Goal: Task Accomplishment & Management: Use online tool/utility

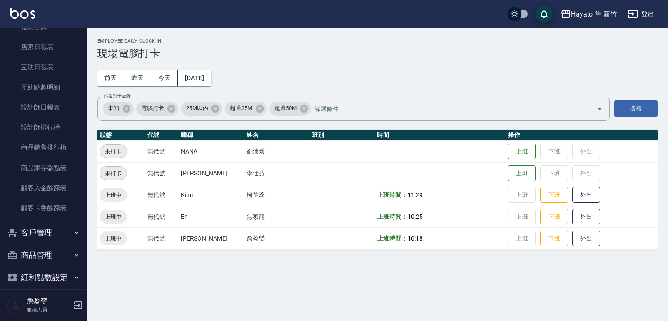
scroll to position [202, 0]
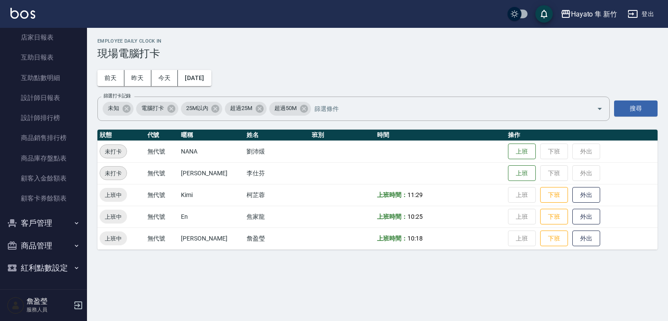
click at [23, 223] on button "客戶管理" at bounding box center [43, 223] width 80 height 23
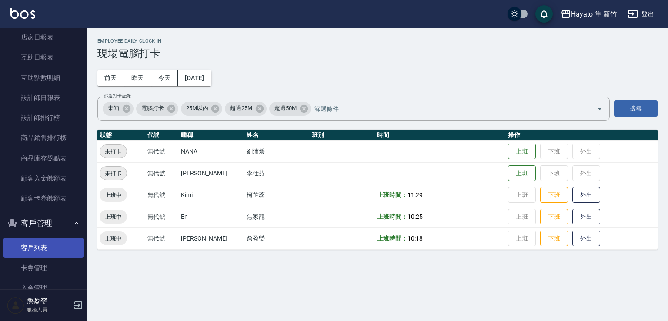
click at [47, 249] on link "客戶列表" at bounding box center [43, 248] width 80 height 20
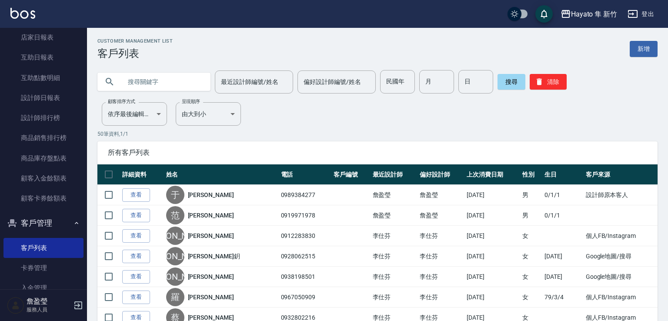
click at [167, 73] on input "text" at bounding box center [163, 81] width 82 height 23
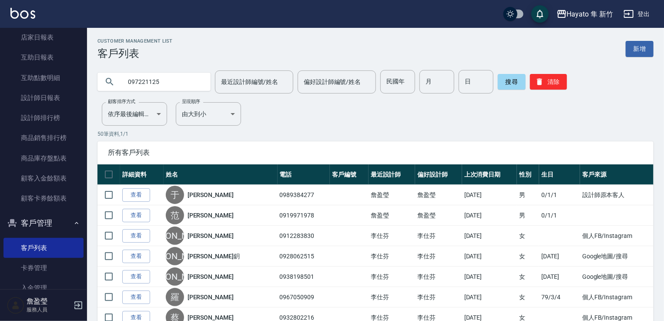
type input "097221125"
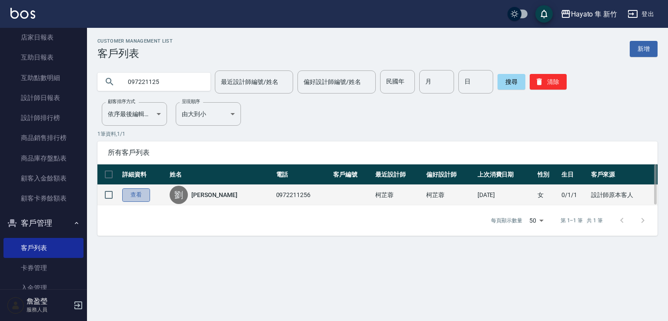
click at [139, 197] on link "查看" at bounding box center [136, 194] width 28 height 13
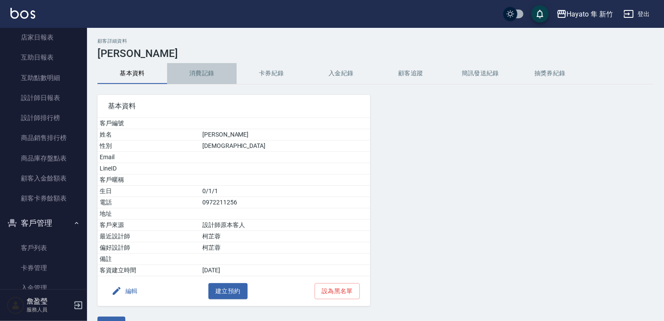
click at [202, 81] on button "消費記錄" at bounding box center [202, 73] width 70 height 21
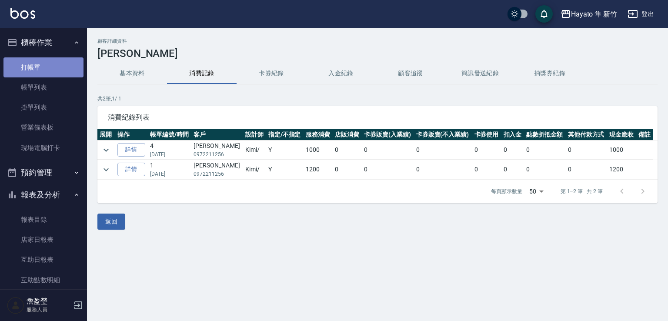
click at [60, 62] on link "打帳單" at bounding box center [43, 67] width 80 height 20
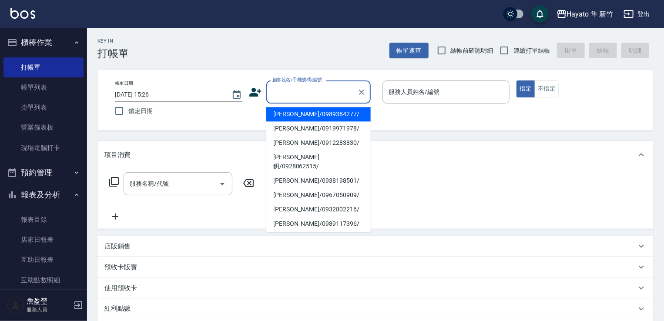
click at [308, 87] on input "顧客姓名/手機號碼/編號" at bounding box center [312, 91] width 84 height 15
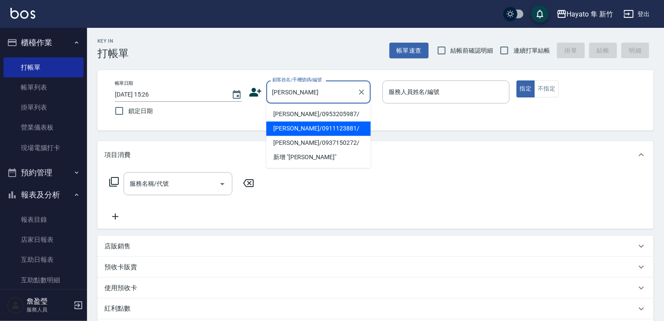
click at [282, 124] on li "[PERSON_NAME]/0911123881/" at bounding box center [318, 128] width 104 height 14
type input "[PERSON_NAME]/0911123881/"
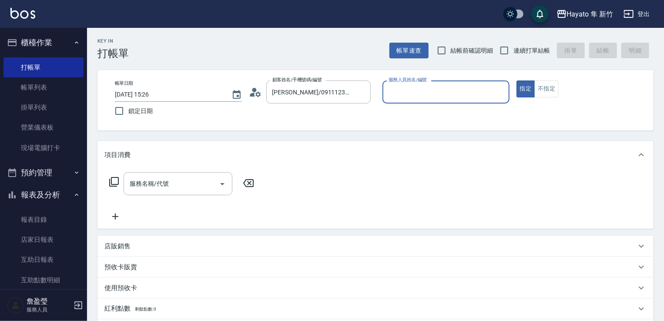
type input "[PERSON_NAME](無代號)"
click at [199, 176] on input "服務名稱/代號" at bounding box center [171, 183] width 88 height 15
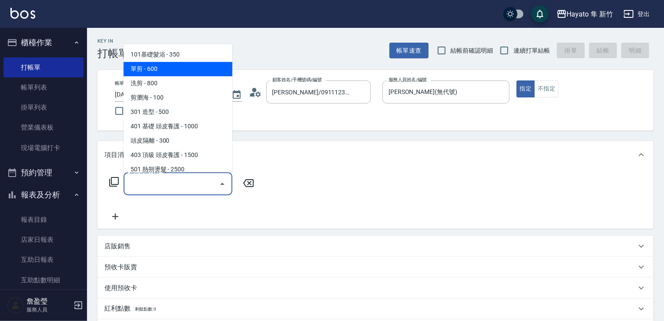
click at [136, 70] on span "單剪 - 600" at bounding box center [178, 69] width 109 height 14
type input "單剪(102)"
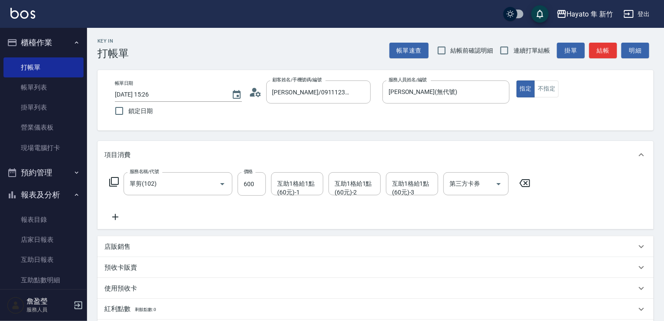
click at [117, 217] on icon at bounding box center [115, 217] width 6 height 6
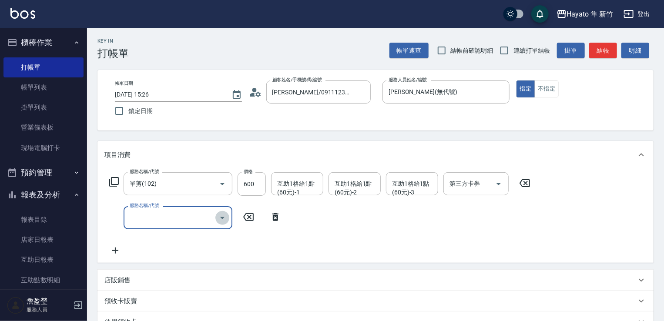
click at [225, 217] on icon "Open" at bounding box center [222, 218] width 10 height 10
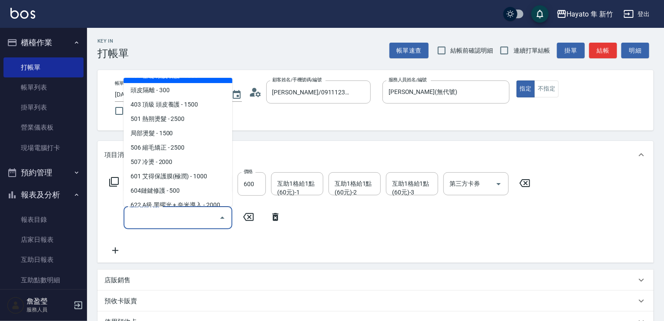
scroll to position [151, 0]
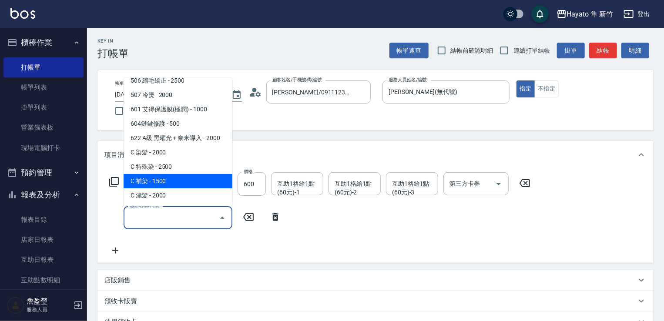
click at [186, 180] on span "C 補染 - 1500" at bounding box center [178, 181] width 109 height 14
type input "C 補染(704)"
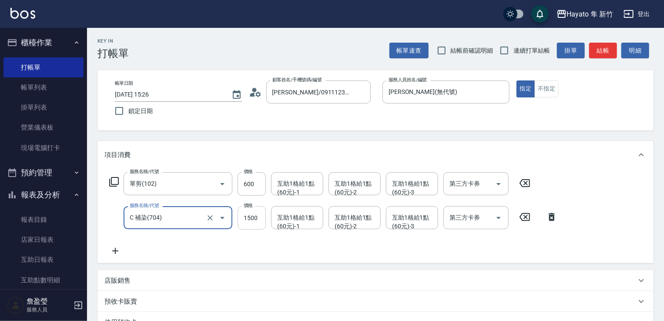
click at [248, 222] on input "1500" at bounding box center [252, 217] width 28 height 23
type input "1350"
click at [144, 284] on div "店販銷售" at bounding box center [370, 280] width 532 height 9
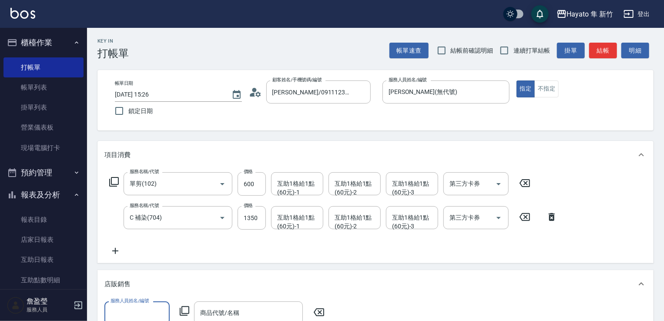
scroll to position [0, 0]
click at [131, 307] on input "服務人員姓名/編號" at bounding box center [136, 312] width 57 height 15
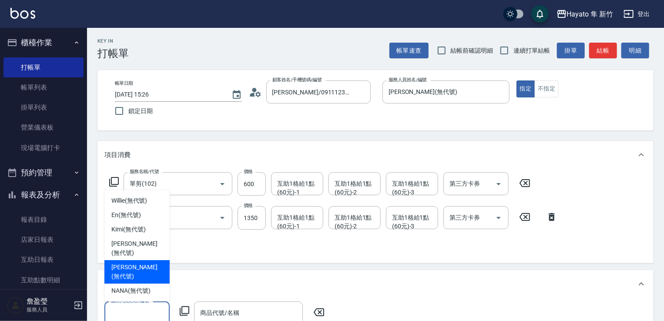
drag, startPoint x: 131, startPoint y: 273, endPoint x: 145, endPoint y: 281, distance: 15.8
click at [131, 274] on span "[PERSON_NAME] (無代號)" at bounding box center [136, 272] width 51 height 18
type input "[PERSON_NAME](無代號)"
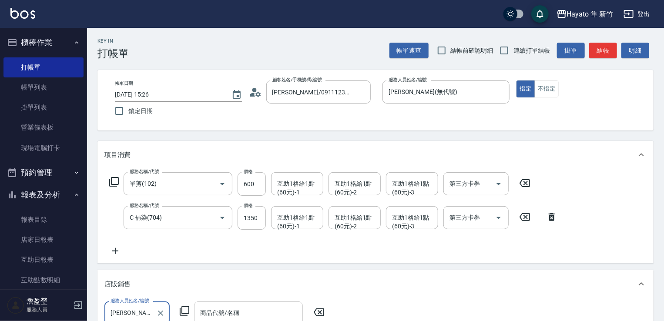
click at [215, 307] on div "商品代號/名稱 商品代號/名稱" at bounding box center [248, 312] width 109 height 23
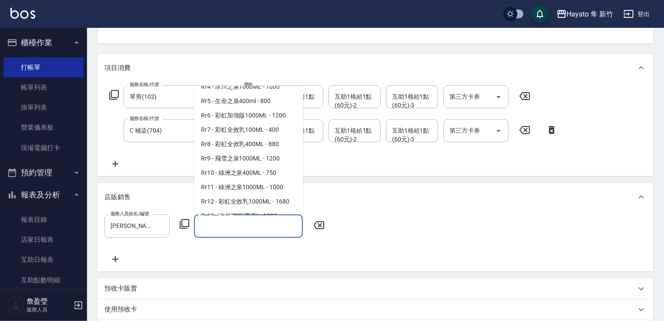
scroll to position [352, 0]
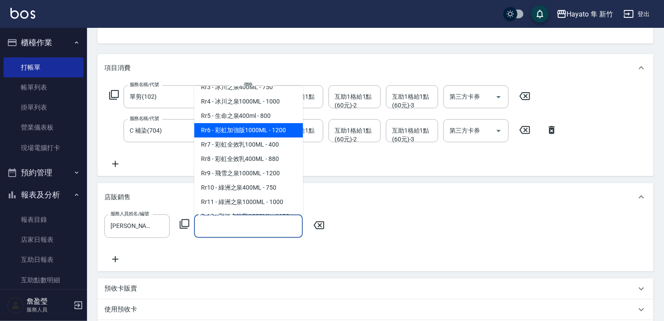
click at [250, 137] on span "Rr6 - 彩虹加強版1000ML - 1200" at bounding box center [248, 130] width 109 height 14
type input "彩虹加強版1000ML"
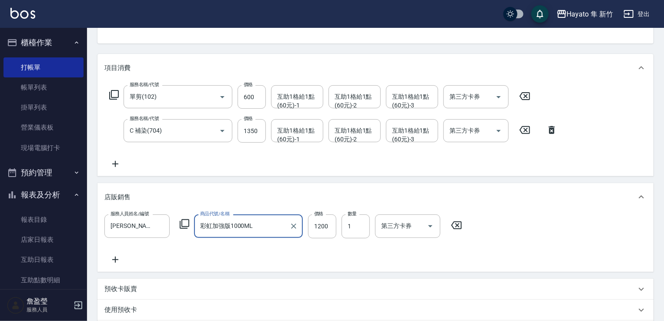
click at [327, 259] on div "服務人員姓名/編號 [PERSON_NAME](無代號) 服務人員姓名/編號 商品代號/名稱 彩虹加強版1000ML 商品代號/名稱 價格 1200 價格 數…" at bounding box center [375, 239] width 542 height 50
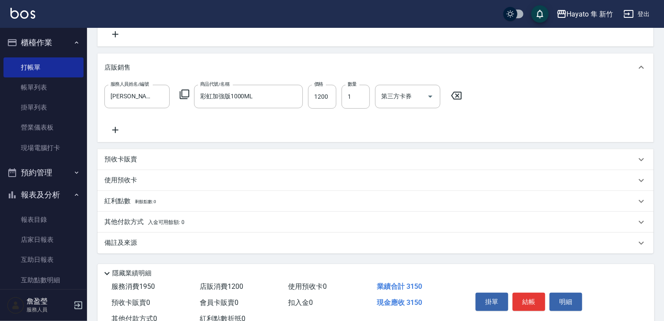
scroll to position [218, 0]
click at [155, 241] on div "備註及來源" at bounding box center [370, 242] width 532 height 9
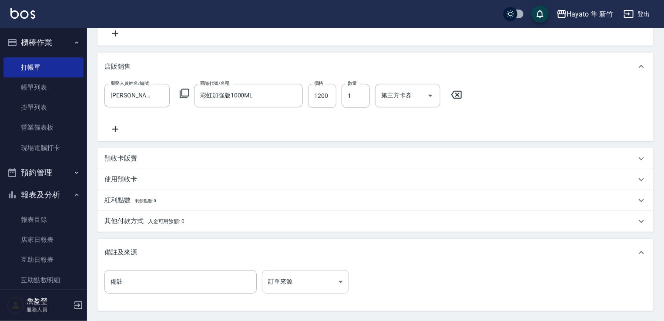
click at [310, 280] on body "Hayato 隼 新竹 登出 櫃檯作業 打帳單 帳單列表 掛單列表 營業儀表板 現場電腦打卡 預約管理 預約管理 報表及分析 報表目錄 店家日報表 互助日報表…" at bounding box center [332, 93] width 664 height 623
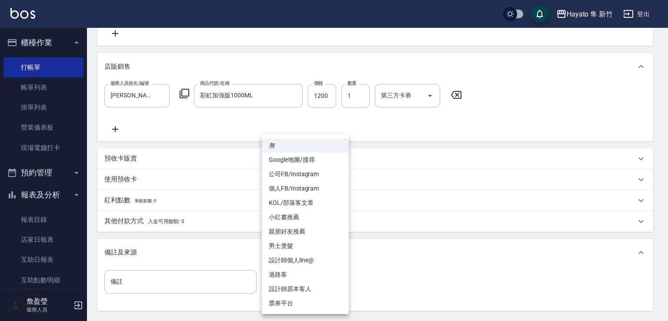
click at [301, 285] on li "設計師原本客人" at bounding box center [305, 289] width 87 height 14
type input "設計師原本客人"
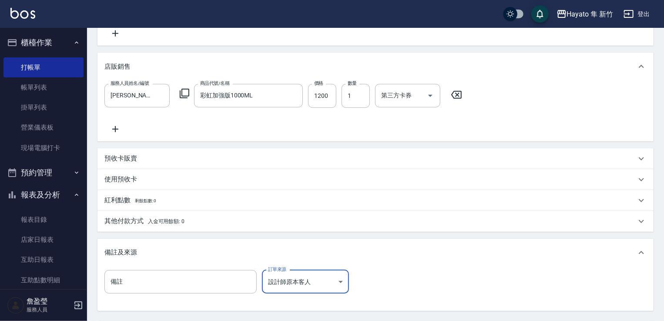
click at [442, 282] on div "備註 備註 訂單來源 設計師原本客人 設計師原本客人 訂單來源" at bounding box center [375, 287] width 542 height 34
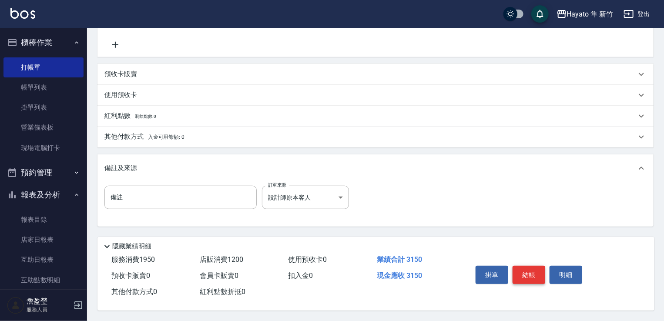
click at [524, 271] on button "結帳" at bounding box center [528, 275] width 33 height 18
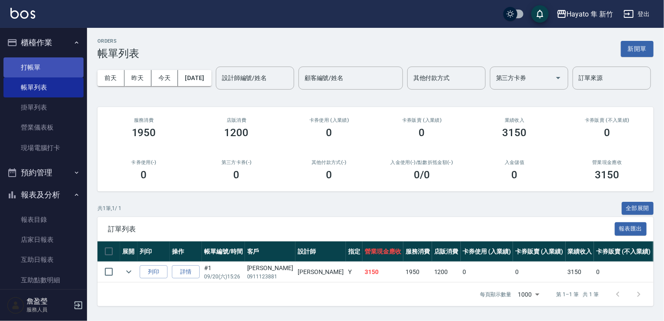
click at [50, 67] on link "打帳單" at bounding box center [43, 67] width 80 height 20
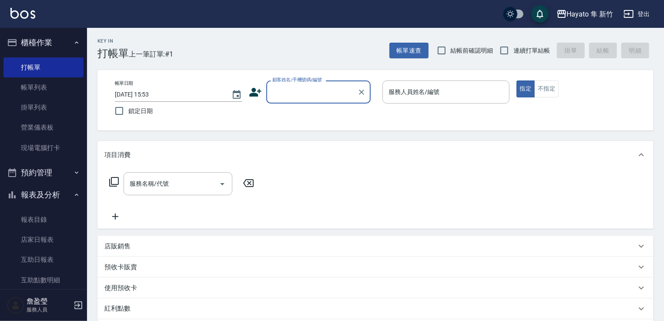
click at [303, 93] on input "顧客姓名/手機號碼/編號" at bounding box center [312, 91] width 84 height 15
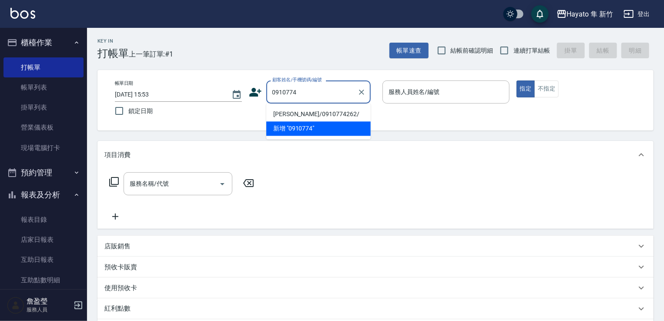
click at [291, 112] on li "[PERSON_NAME]/0910774262/" at bounding box center [318, 114] width 104 height 14
type input "[PERSON_NAME]/0910774262/"
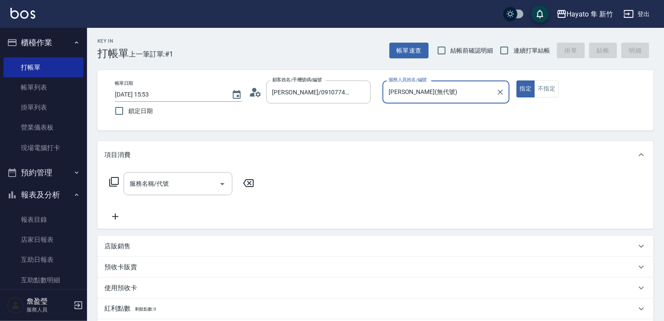
type input "[PERSON_NAME](無代號)"
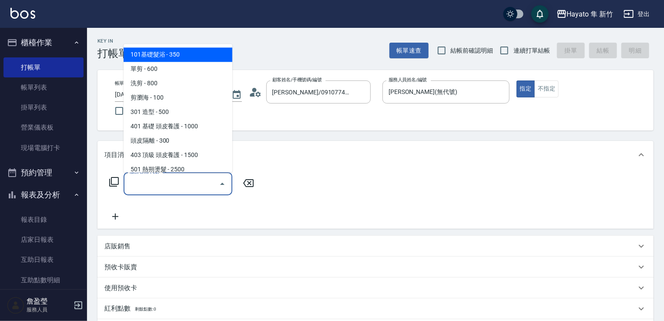
click at [178, 186] on input "服務名稱/代號" at bounding box center [171, 183] width 88 height 15
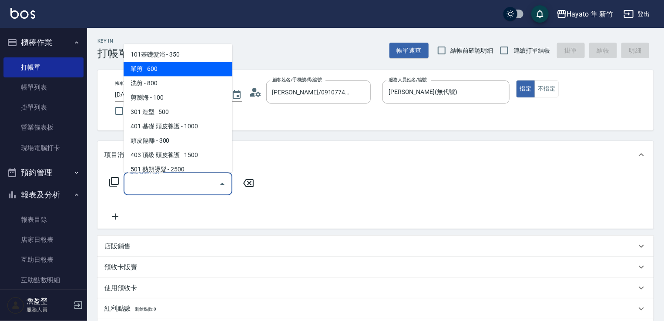
click at [190, 67] on span "單剪 - 600" at bounding box center [178, 69] width 109 height 14
type input "單剪(102)"
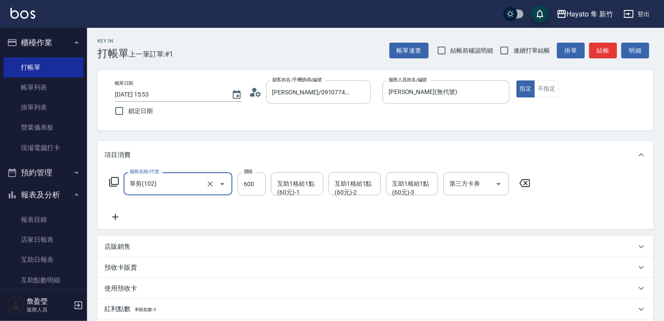
click at [114, 221] on icon at bounding box center [115, 217] width 22 height 10
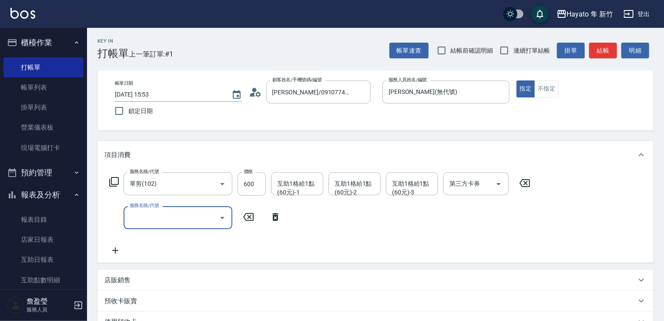
click at [221, 223] on button "Open" at bounding box center [222, 218] width 14 height 14
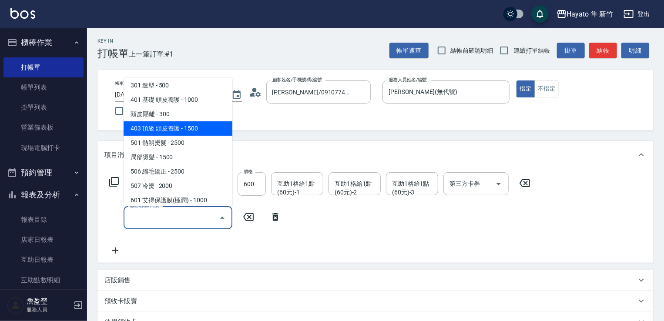
scroll to position [131, 0]
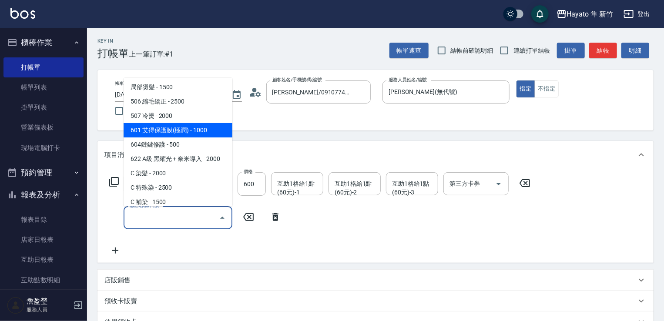
click at [199, 126] on span "601 艾得保護膜(極潤) - 1000" at bounding box center [178, 130] width 109 height 14
type input "601 艾得保護膜(極潤)(601)"
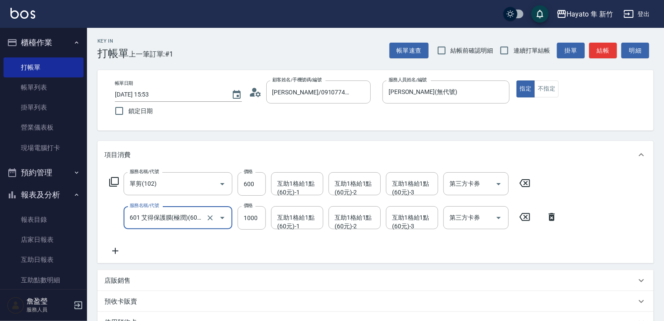
click at [186, 252] on div "服務名稱/代號 單剪(102) 服務名稱/代號 價格 600 價格 互助1格給1點(60元)-1 互助1格給1點(60元)-1 互助1格給1點(60元)-2 …" at bounding box center [333, 214] width 458 height 84
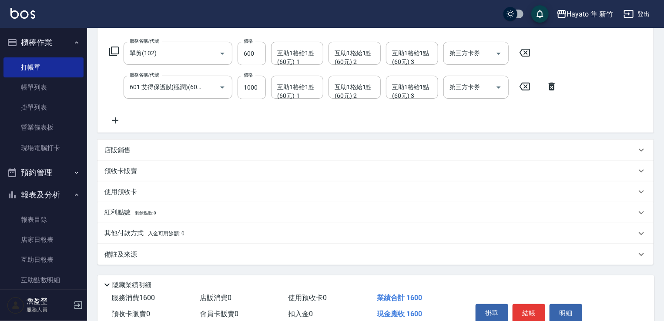
click at [126, 148] on p "店販銷售" at bounding box center [117, 150] width 26 height 9
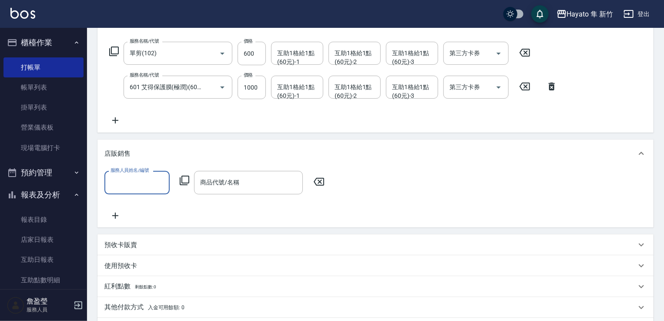
scroll to position [0, 0]
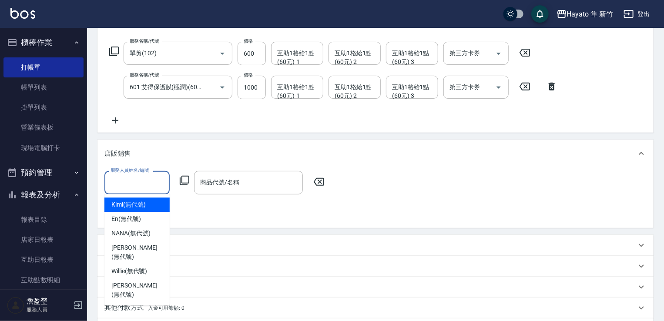
click at [126, 189] on input "服務人員姓名/編號" at bounding box center [136, 182] width 57 height 15
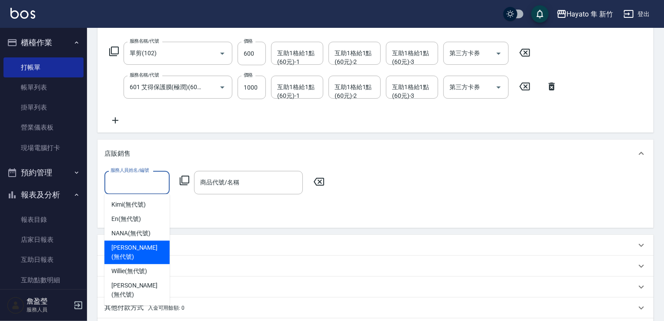
click at [121, 246] on span "[PERSON_NAME] (無代號)" at bounding box center [136, 252] width 51 height 18
type input "[PERSON_NAME](無代號)"
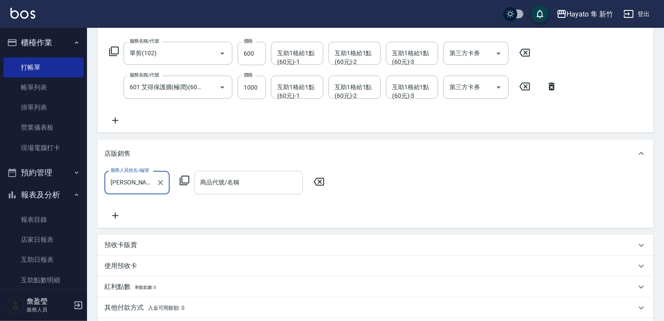
click at [255, 178] on input "商品代號/名稱" at bounding box center [248, 182] width 101 height 15
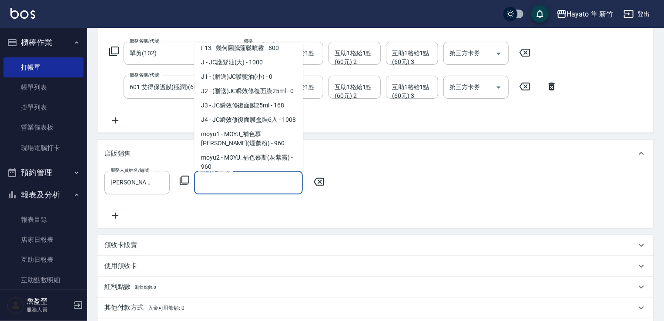
scroll to position [44, 0]
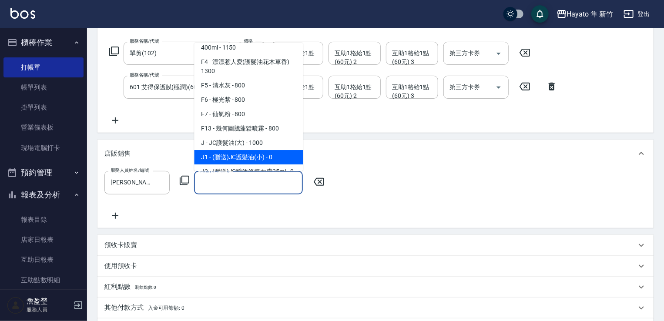
click at [240, 153] on span "J1 - (贈送)JC護髮油(小) - 0" at bounding box center [248, 157] width 109 height 14
type input "(贈送)JC護髮油(小)"
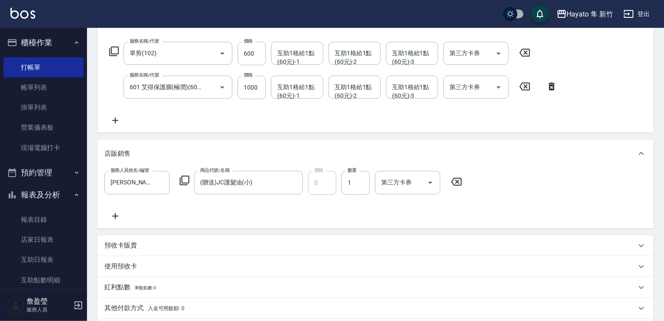
click at [231, 200] on div "服務人員姓名/編號 [PERSON_NAME](無代號) 服務人員姓名/編號 商品代號/名稱 (贈送)JC護髮油(小) 商品代號/名稱 價格 0 價格 數量 …" at bounding box center [375, 196] width 542 height 50
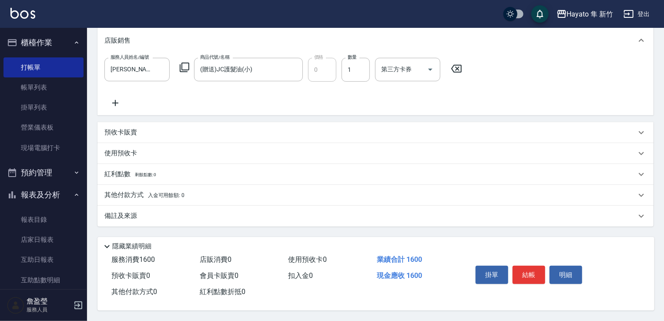
scroll to position [246, 0]
click at [131, 220] on div "備註及來源" at bounding box center [375, 216] width 556 height 21
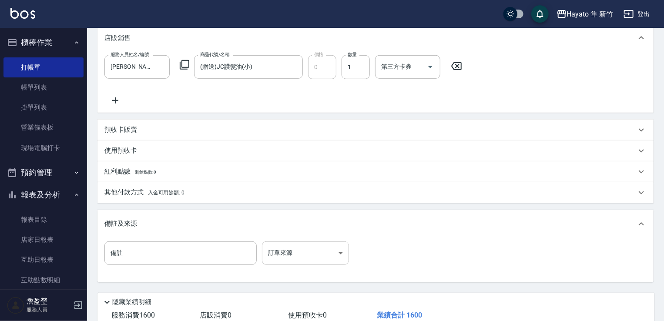
click at [284, 255] on body "Hayato 隼 新竹 登出 櫃檯作業 打帳單 帳單列表 掛單列表 營業儀表板 現場電腦打卡 預約管理 預約管理 報表及分析 報表目錄 店家日報表 互助日報表…" at bounding box center [332, 65] width 664 height 623
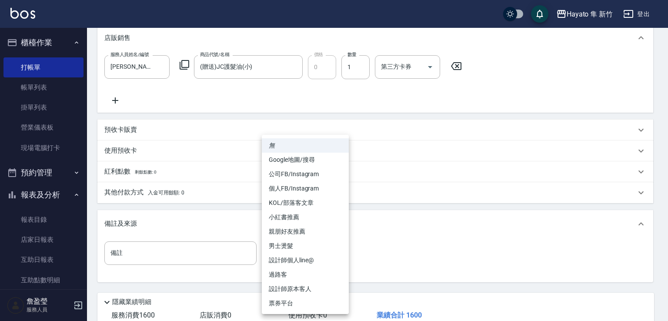
click at [284, 288] on li "設計師原本客人" at bounding box center [305, 289] width 87 height 14
type input "設計師原本客人"
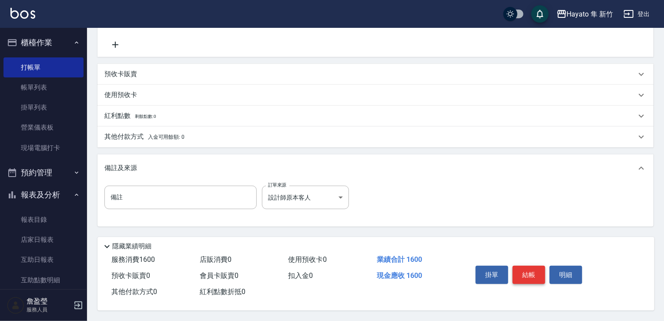
scroll to position [305, 0]
click at [533, 272] on button "結帳" at bounding box center [528, 275] width 33 height 18
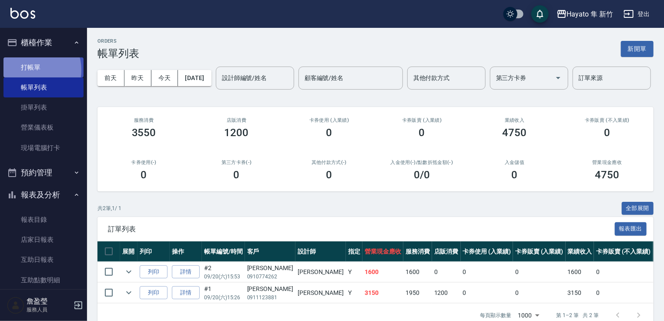
click at [33, 70] on link "打帳單" at bounding box center [43, 67] width 80 height 20
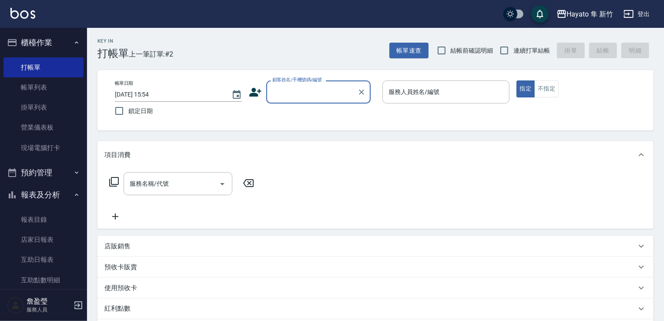
click at [251, 90] on icon at bounding box center [255, 92] width 13 height 13
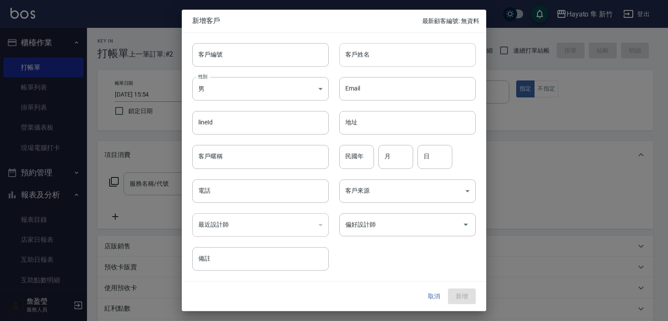
click at [355, 60] on input "客戶姓名" at bounding box center [407, 54] width 137 height 23
type input "[PERSON_NAME]"
click at [221, 89] on body "Hayato 隼 新竹 登出 櫃檯作業 打帳單 帳單列表 掛單列表 營業儀表板 現場電腦打卡 預約管理 預約管理 報表及分析 報表目錄 店家日報表 互助日報表…" at bounding box center [334, 228] width 668 height 456
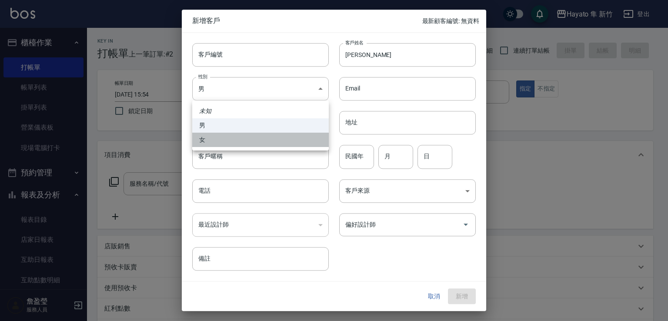
drag, startPoint x: 231, startPoint y: 140, endPoint x: 226, endPoint y: 164, distance: 24.5
click at [232, 139] on li "女" at bounding box center [260, 140] width 137 height 14
type input "[DEMOGRAPHIC_DATA]"
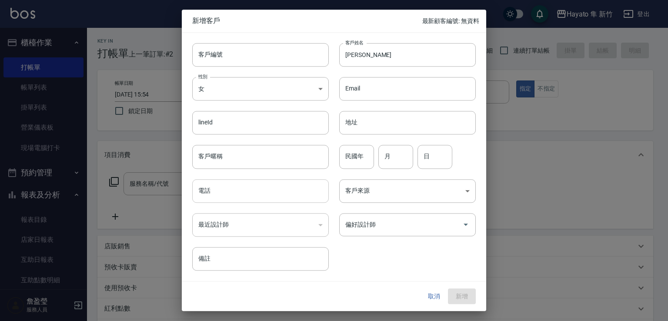
click at [202, 197] on input "電話" at bounding box center [260, 190] width 137 height 23
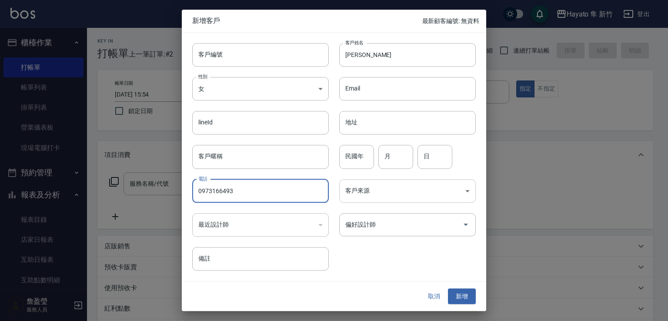
type input "0973166493"
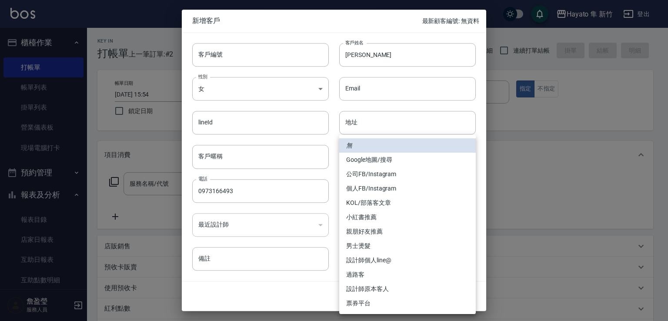
click at [385, 194] on body "Hayato 隼 新竹 登出 櫃檯作業 打帳單 帳單列表 掛單列表 營業儀表板 現場電腦打卡 預約管理 預約管理 報表及分析 報表目錄 店家日報表 互助日報表…" at bounding box center [334, 228] width 668 height 456
click at [373, 157] on li "Google地圖/搜尋" at bounding box center [407, 160] width 137 height 14
type input "Google地圖/搜尋"
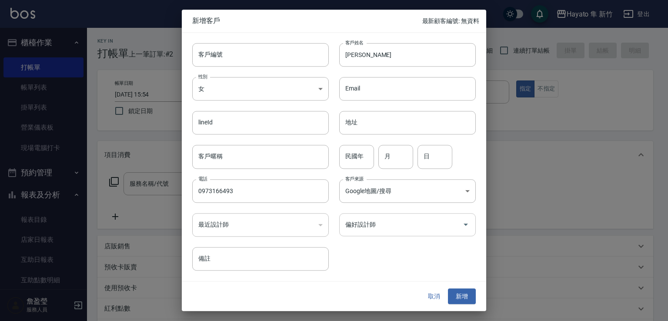
click at [360, 233] on div "偏好設計師" at bounding box center [407, 224] width 137 height 23
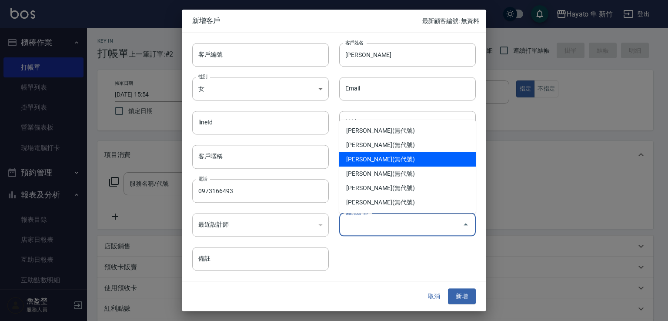
click at [358, 161] on li "[PERSON_NAME](無代號)" at bounding box center [407, 159] width 137 height 14
type input "詹盈瑩"
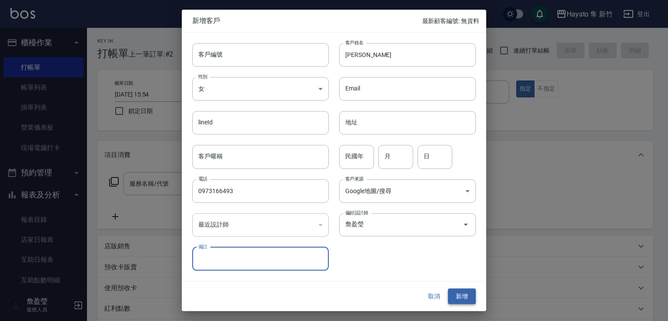
click at [458, 295] on button "新增" at bounding box center [462, 296] width 28 height 16
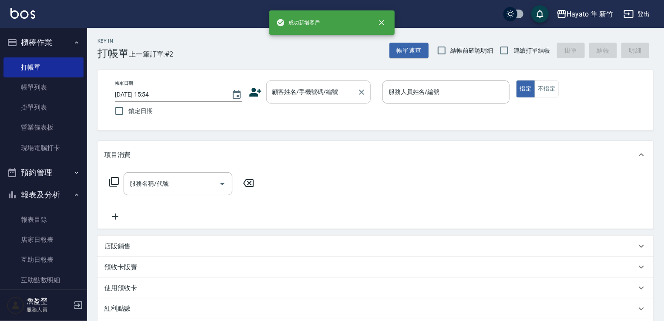
click at [273, 94] on input "顧客姓名/手機號碼/編號" at bounding box center [312, 91] width 84 height 15
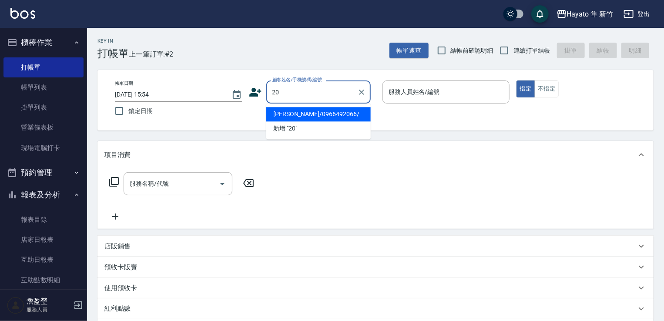
type input "2"
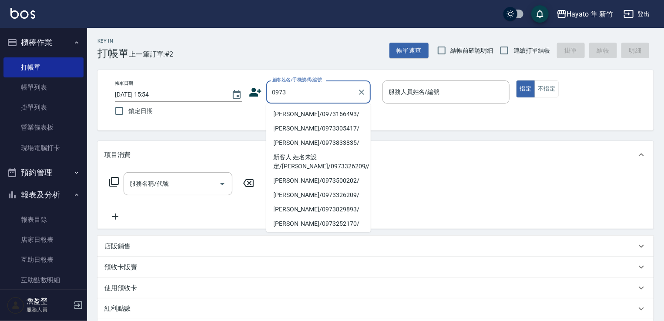
click at [322, 111] on li "[PERSON_NAME]/0973166493/" at bounding box center [318, 114] width 104 height 14
type input "[PERSON_NAME]/0973166493/"
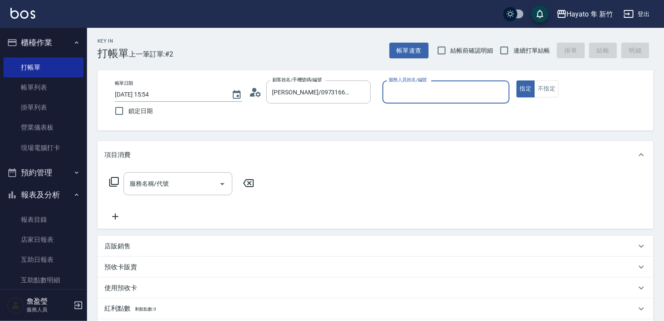
type input "[PERSON_NAME](無代號)"
click at [548, 89] on button "不指定" at bounding box center [546, 88] width 24 height 17
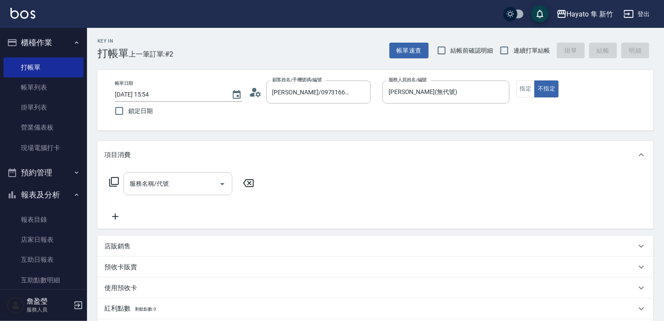
click at [164, 191] on input "服務名稱/代號" at bounding box center [171, 183] width 88 height 15
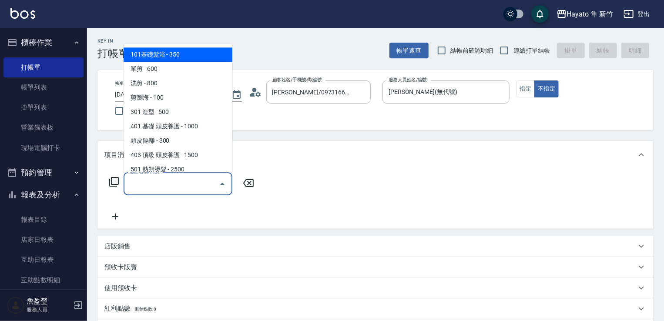
click at [161, 49] on span "101基礎髮浴 - 350" at bounding box center [178, 54] width 109 height 14
type input "101基礎髮浴 (101)"
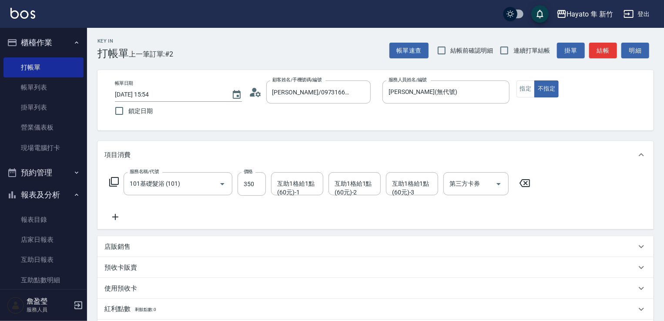
click at [184, 215] on div "服務名稱/代號 101基礎髮浴 (101) 服務名稱/代號 價格 350 價格 互助1格給1點(60元)-1 互助1格給1點(60元)-1 互助1格給1點(6…" at bounding box center [319, 197] width 431 height 50
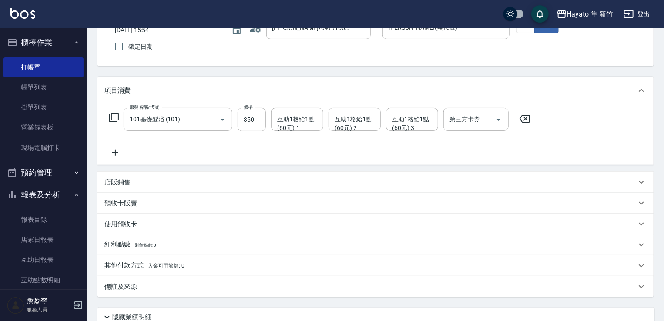
scroll to position [138, 0]
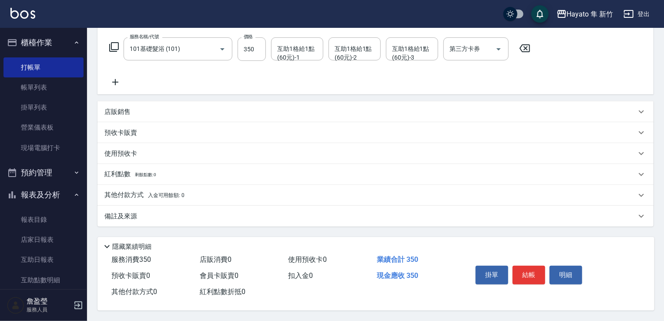
click at [139, 198] on div "其他付款方式 入金可用餘額: 0" at bounding box center [375, 195] width 556 height 21
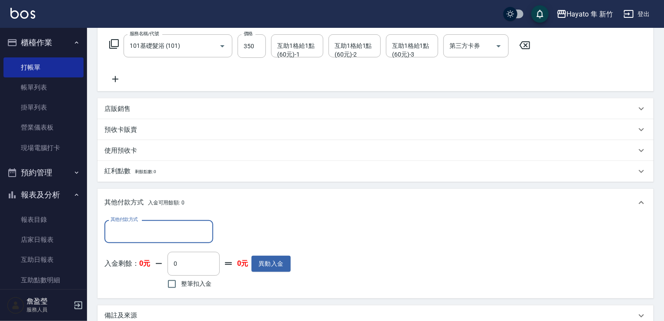
scroll to position [225, 0]
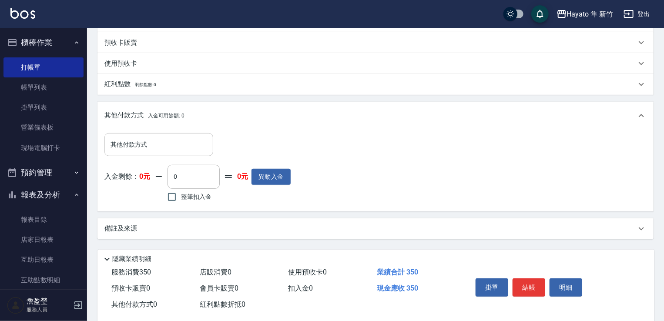
click at [150, 226] on div "備註及來源" at bounding box center [370, 228] width 532 height 9
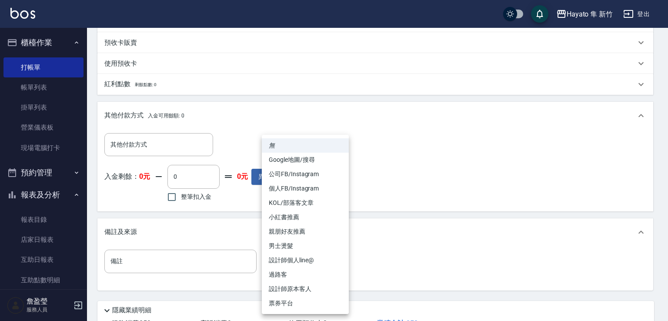
click at [291, 270] on body "Hayato 隼 新竹 登出 櫃檯作業 打帳單 帳單列表 掛單列表 營業儀表板 現場電腦打卡 預約管理 預約管理 報表及分析 報表目錄 店家日報表 互助日報表…" at bounding box center [334, 80] width 668 height 610
click at [283, 163] on li "Google地圖/搜尋" at bounding box center [305, 160] width 87 height 14
type input "Google地圖/搜尋"
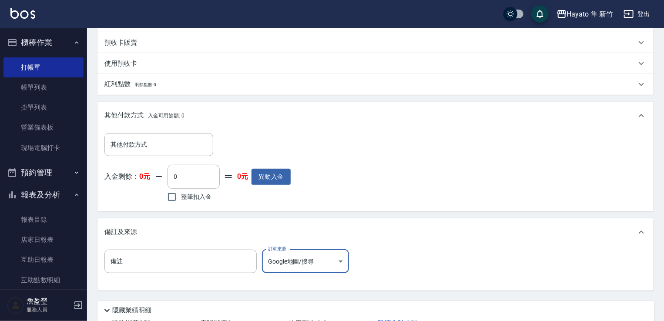
click at [445, 266] on div "備註 備註 訂單來源 Google地圖/搜尋 Google地圖/搜尋 訂單來源" at bounding box center [375, 267] width 542 height 34
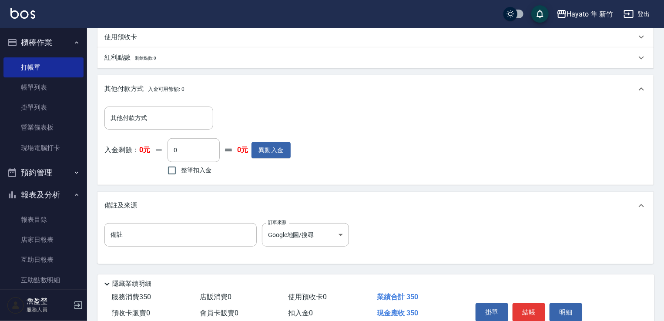
scroll to position [291, 0]
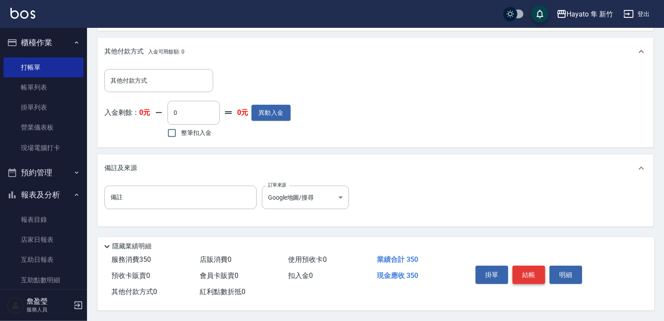
click at [520, 271] on button "結帳" at bounding box center [528, 275] width 33 height 18
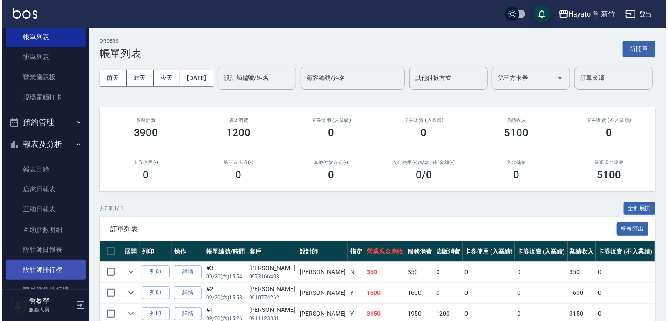
scroll to position [131, 0]
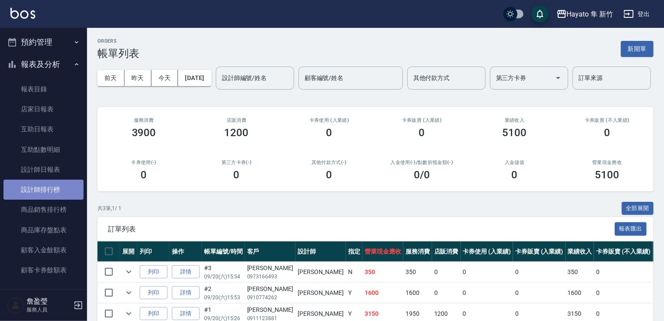
click at [47, 189] on link "設計師排行榜" at bounding box center [43, 190] width 80 height 20
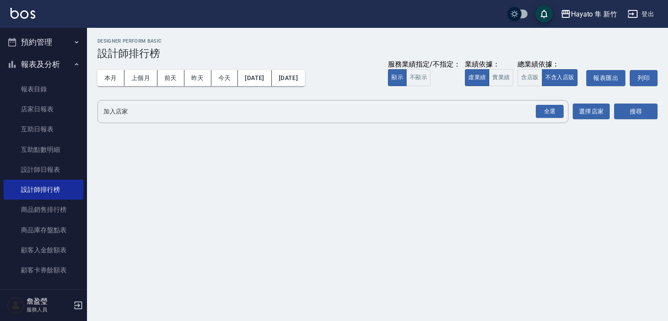
drag, startPoint x: 543, startPoint y: 108, endPoint x: 569, endPoint y: 115, distance: 28.0
click at [549, 108] on div "全選" at bounding box center [550, 111] width 28 height 13
click at [635, 121] on div "搜尋" at bounding box center [636, 112] width 44 height 24
click at [634, 120] on button "搜尋" at bounding box center [636, 112] width 44 height 16
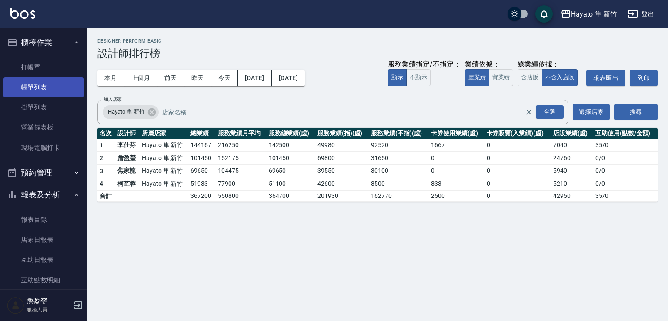
click at [26, 83] on link "帳單列表" at bounding box center [43, 87] width 80 height 20
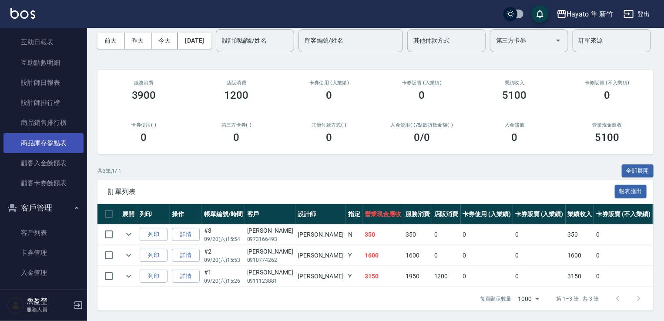
scroll to position [87, 0]
